Goal: Navigation & Orientation: Understand site structure

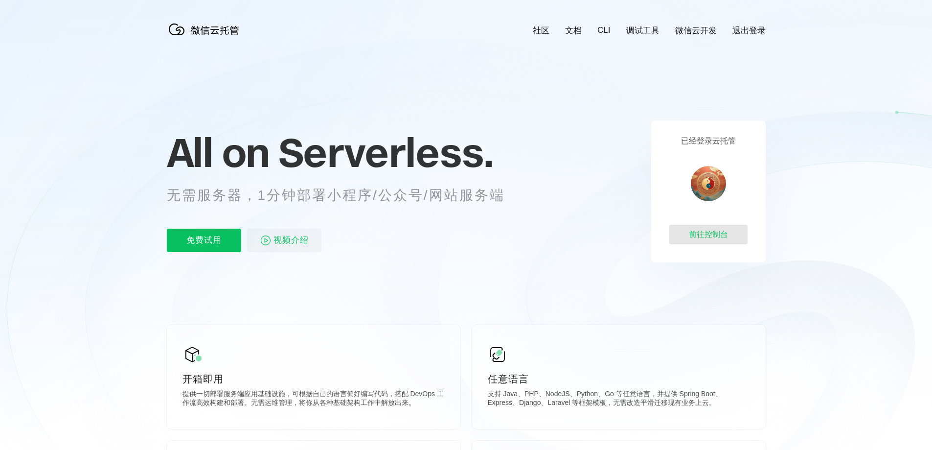
click at [711, 241] on div "前往控制台" at bounding box center [709, 235] width 78 height 20
click at [703, 31] on link "微信云开发" at bounding box center [697, 30] width 42 height 11
click at [606, 32] on link "CLI" at bounding box center [604, 30] width 13 height 10
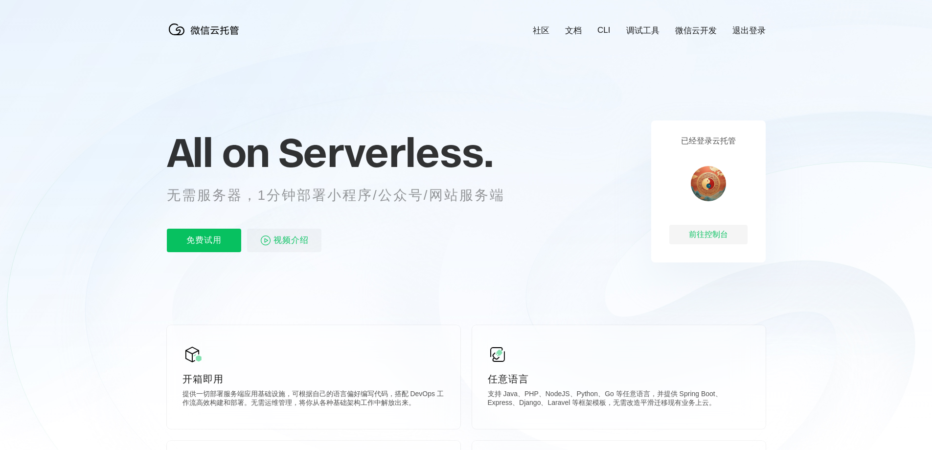
click at [653, 32] on link "调试工具" at bounding box center [643, 30] width 33 height 11
click at [684, 34] on link "微信云开发" at bounding box center [697, 30] width 42 height 11
